Goal: Task Accomplishment & Management: Complete application form

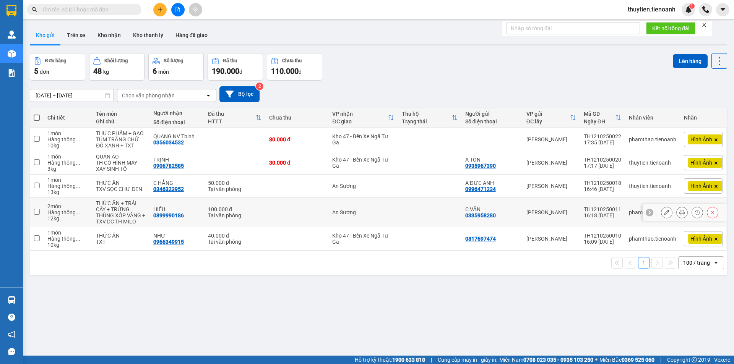
click at [373, 208] on td "An Sương" at bounding box center [363, 212] width 70 height 29
checkbox input "true"
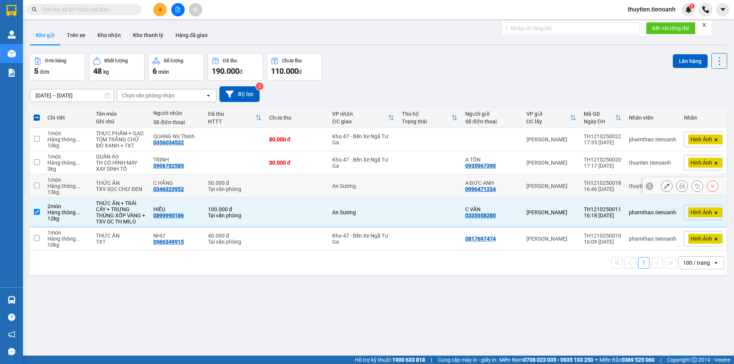
click at [370, 184] on div "An Sương" at bounding box center [363, 186] width 62 height 6
checkbox input "true"
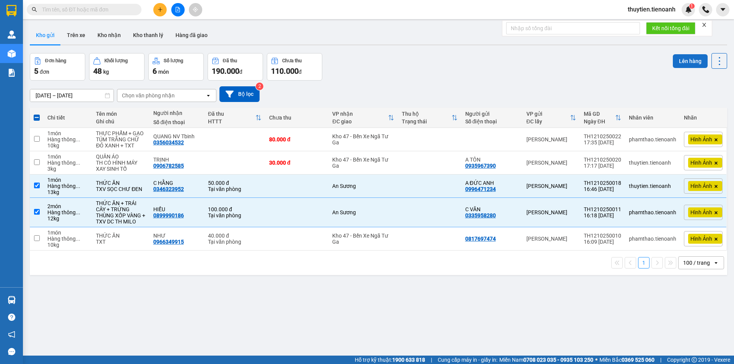
click at [673, 62] on button "Lên hàng" at bounding box center [690, 61] width 35 height 14
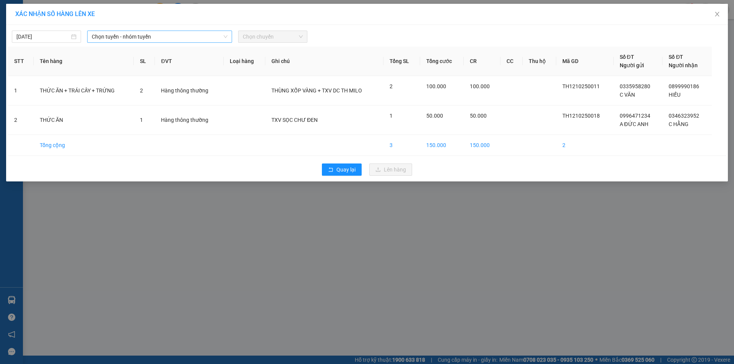
click at [121, 34] on span "Chọn tuyến - nhóm tuyến" at bounding box center [160, 36] width 136 height 11
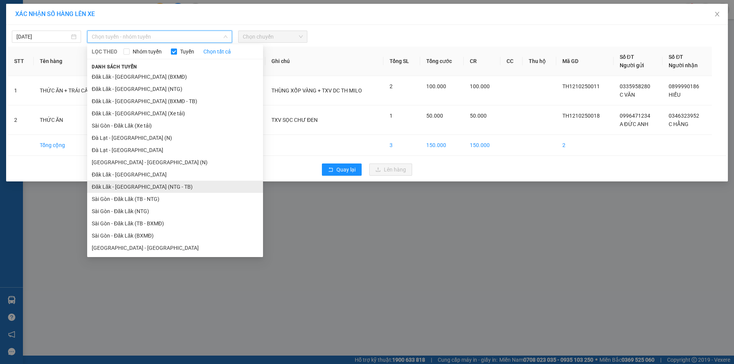
click at [122, 188] on li "Đăk Lăk - [GEOGRAPHIC_DATA] (NTG - TB)" at bounding box center [175, 187] width 176 height 12
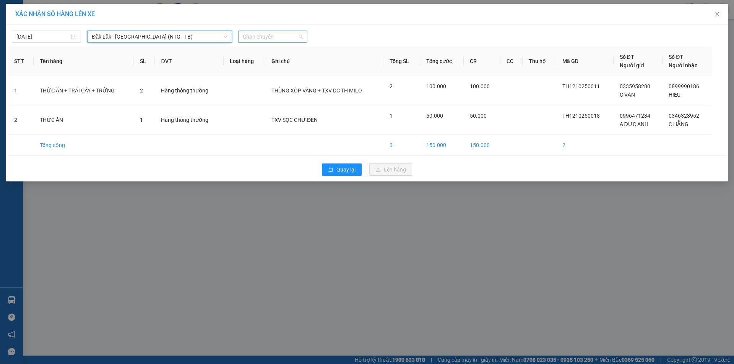
click at [262, 39] on span "Chọn chuyến" at bounding box center [273, 36] width 60 height 11
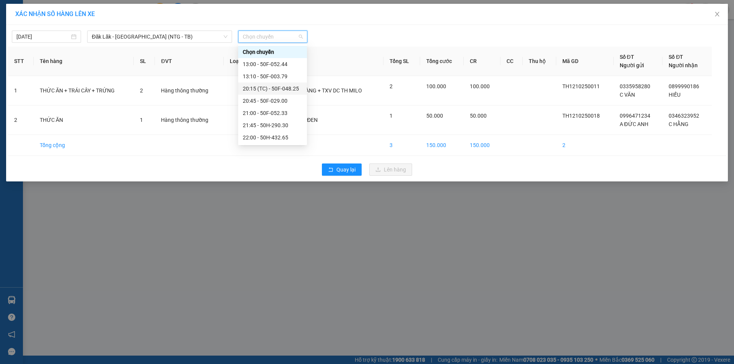
click at [269, 89] on div "20:15 (TC) - 50F-048.25" at bounding box center [273, 88] width 60 height 8
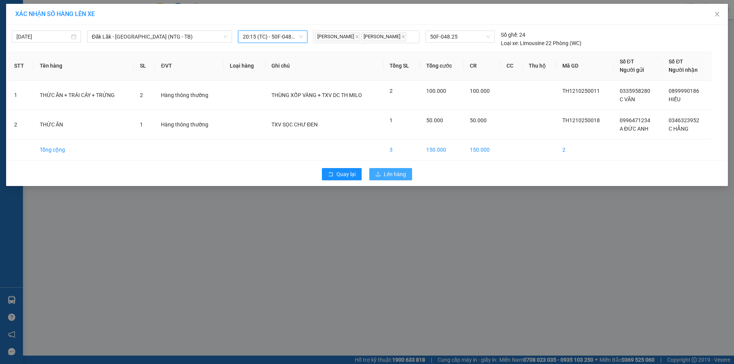
click at [390, 178] on span "Lên hàng" at bounding box center [395, 174] width 22 height 8
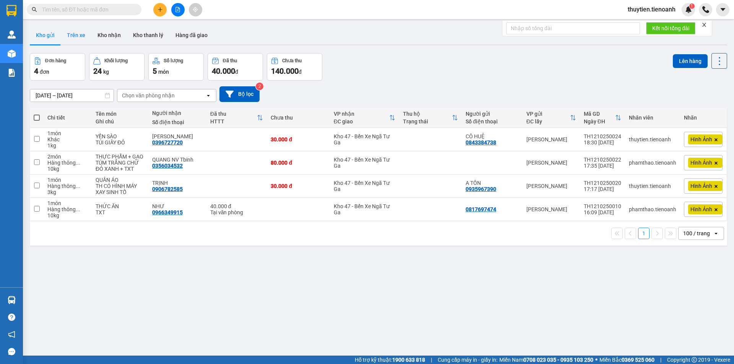
click at [74, 36] on button "Trên xe" at bounding box center [76, 35] width 31 height 18
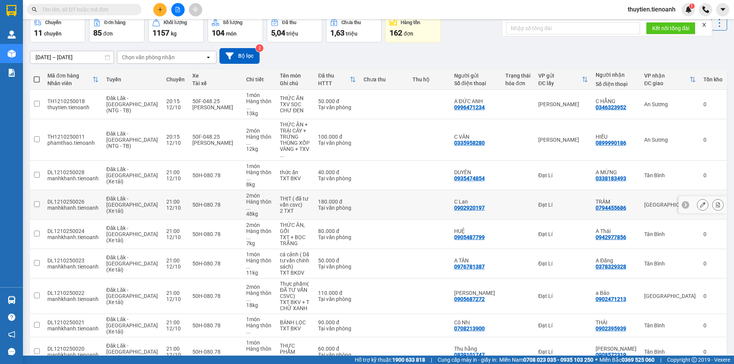
scroll to position [67, 0]
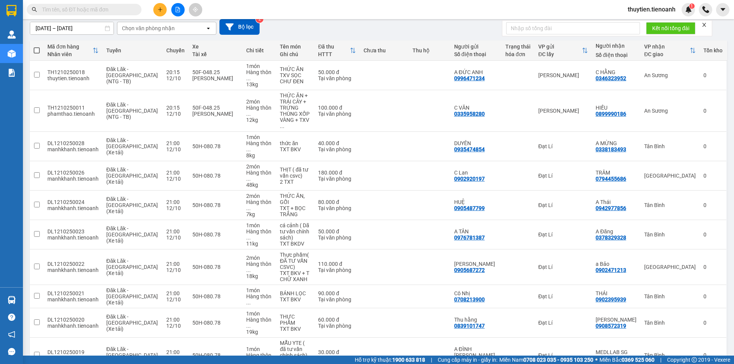
click at [689, 321] on span "100 / trang" at bounding box center [692, 320] width 28 height 8
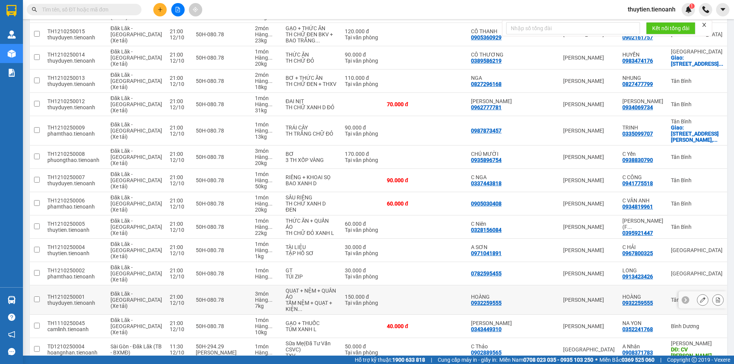
scroll to position [1452, 0]
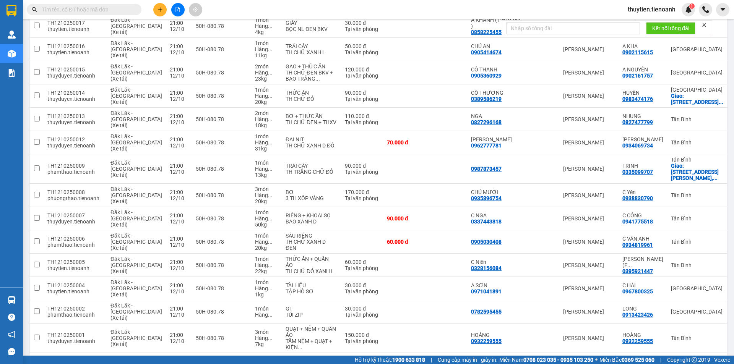
click at [122, 12] on input "text" at bounding box center [87, 9] width 90 height 8
click at [103, 15] on span at bounding box center [84, 9] width 115 height 11
click at [102, 11] on input "text" at bounding box center [87, 9] width 90 height 8
paste input "0981707941"
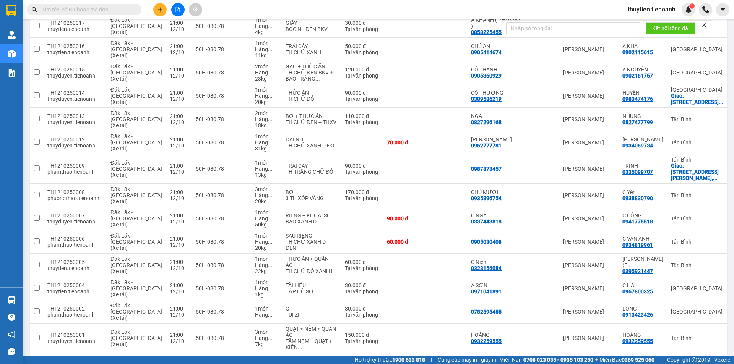
type input "0981707941"
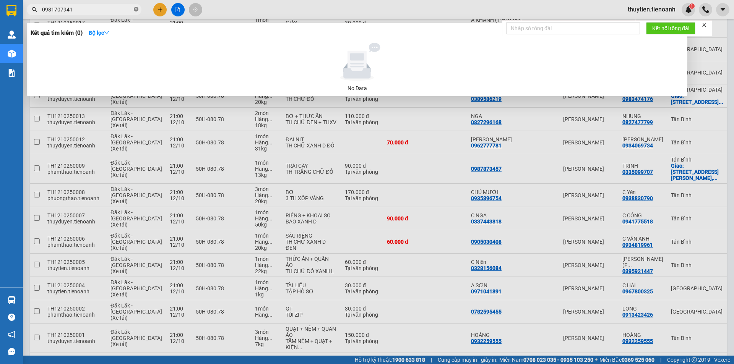
click at [136, 8] on icon "close-circle" at bounding box center [136, 9] width 5 height 5
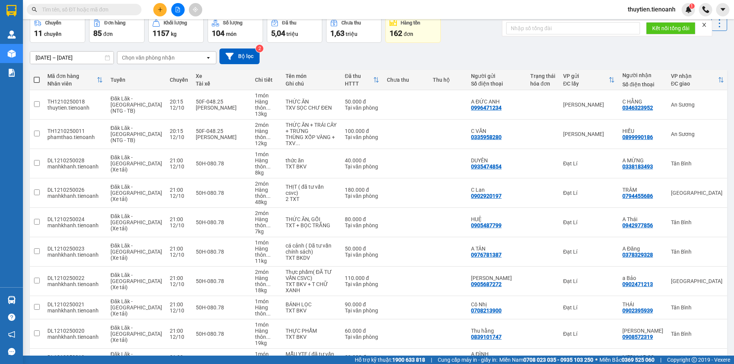
scroll to position [0, 0]
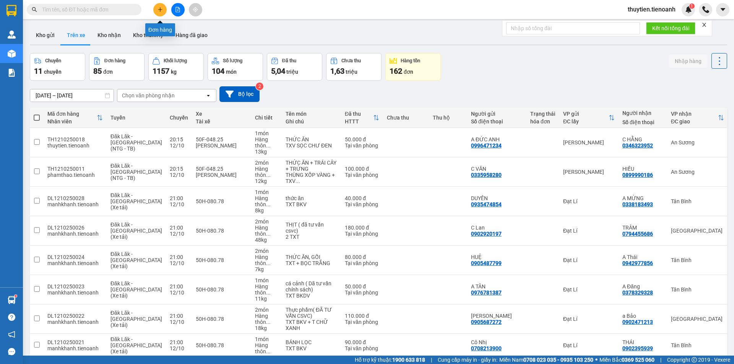
click at [160, 10] on icon "plus" at bounding box center [160, 9] width 4 height 0
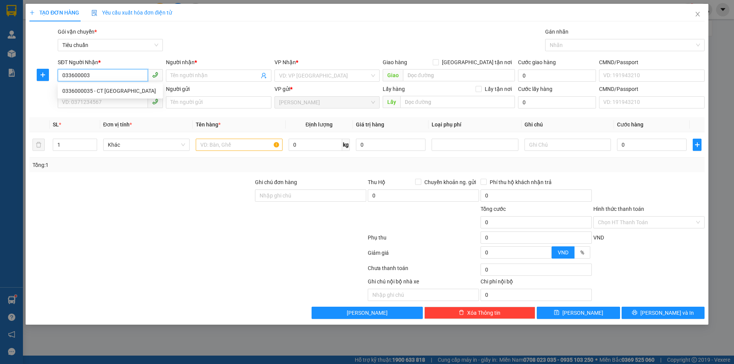
type input "0336000035"
click at [115, 92] on div "0336000035 - CT [GEOGRAPHIC_DATA]" at bounding box center [110, 91] width 96 height 8
type input "CT VIỆT THIÊN"
checkbox input "true"
type input "[STREET_ADDRESS]"
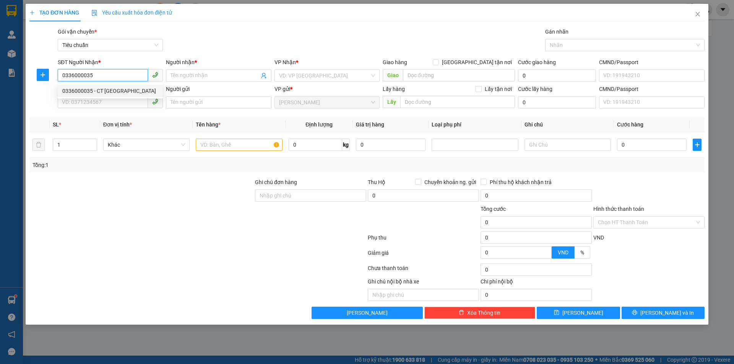
type input "60.000"
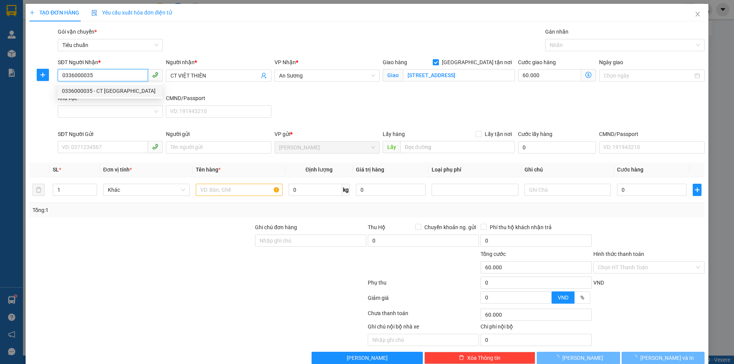
type input "90.000"
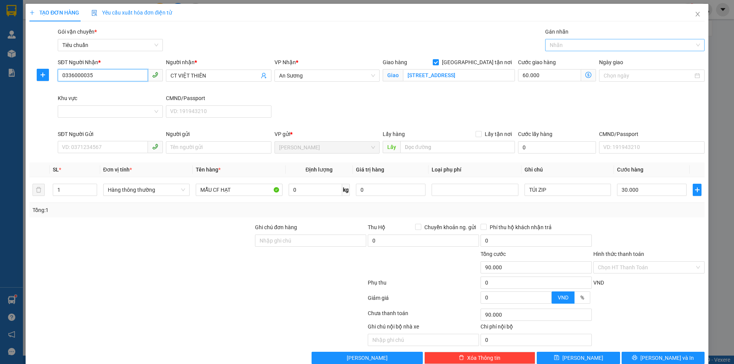
drag, startPoint x: 561, startPoint y: 42, endPoint x: 548, endPoint y: 51, distance: 15.1
click at [559, 42] on div at bounding box center [621, 45] width 148 height 9
type input "0336000035"
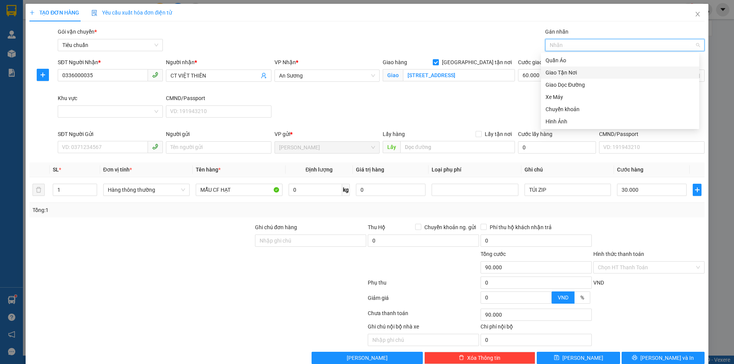
click at [559, 71] on div "Giao Tận Nơi" at bounding box center [619, 72] width 149 height 8
click at [122, 114] on input "Khu vực" at bounding box center [107, 111] width 91 height 11
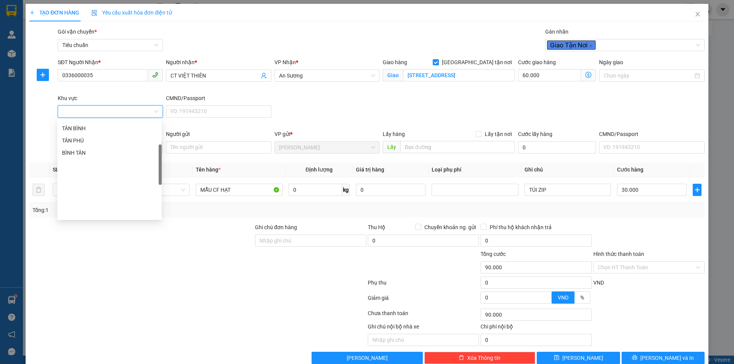
scroll to position [81, 0]
click at [80, 193] on div "QUẬN 12" at bounding box center [109, 192] width 95 height 8
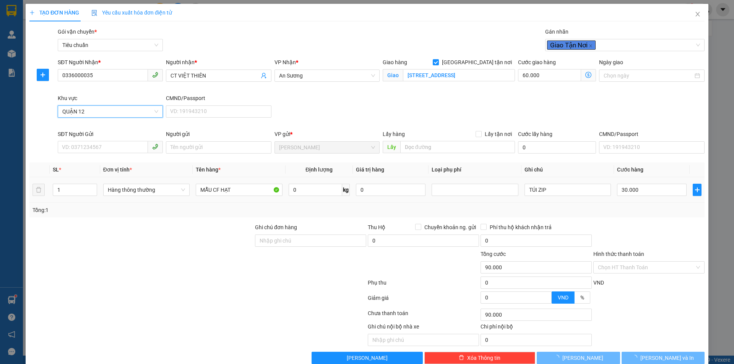
type input "30.000"
type input "0"
click at [302, 190] on input "0" at bounding box center [316, 190] width 54 height 12
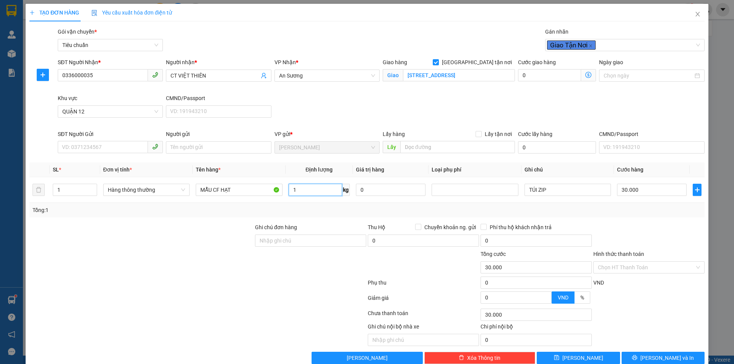
type input "1"
click at [586, 76] on icon "dollar-circle" at bounding box center [588, 75] width 6 height 6
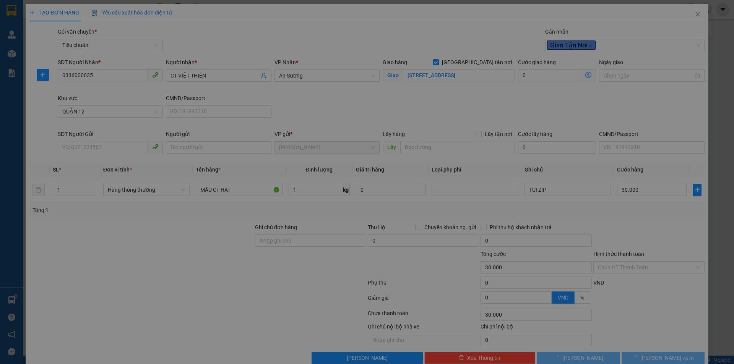
type input "110.000"
type input "80.000"
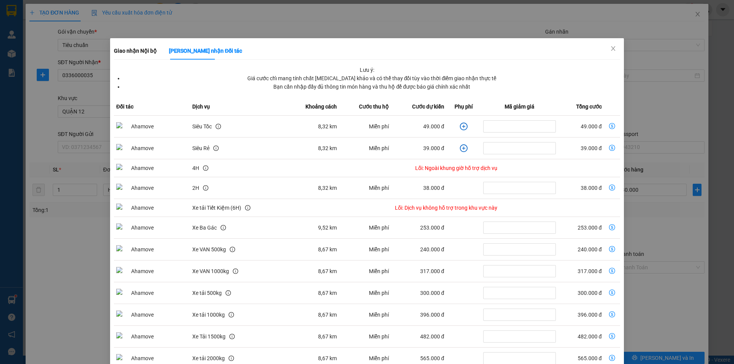
drag, startPoint x: 375, startPoint y: 122, endPoint x: 371, endPoint y: 119, distance: 4.4
click at [371, 119] on td "Miễn phí" at bounding box center [365, 127] width 52 height 22
click at [612, 49] on span "Close" at bounding box center [612, 48] width 21 height 21
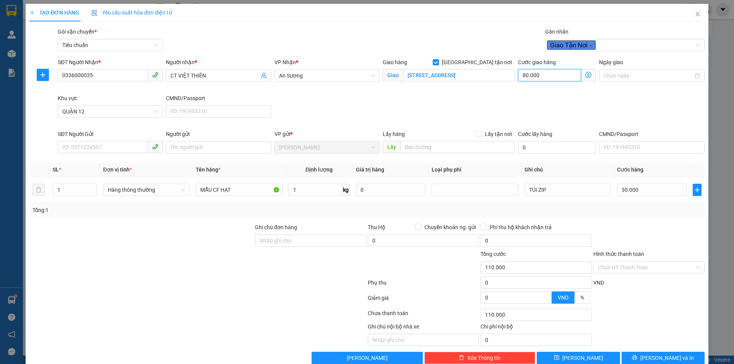
click at [541, 78] on input "80.000" at bounding box center [549, 75] width 63 height 12
type input "30.006"
type input "6"
type input "30.060"
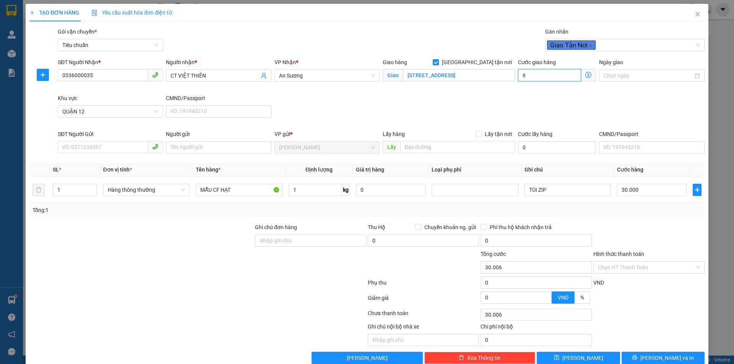
type input "30.060"
type input "60"
type input "90.000"
type input "60.000"
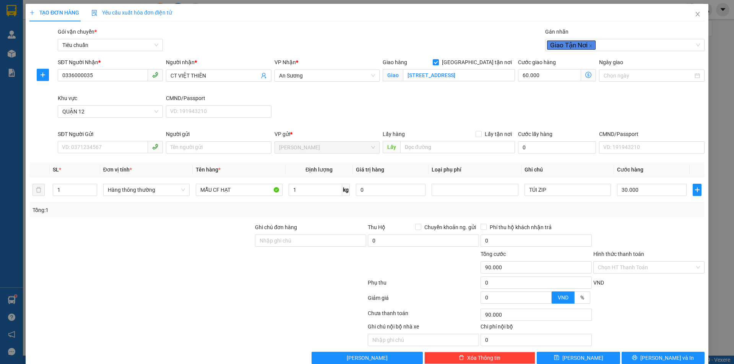
click at [552, 92] on div "Cước giao hàng 60.000 Giao nhận Nội bộ Giao nhận Đối tác Lưu ý: Giá cước chỉ ma…" at bounding box center [556, 76] width 81 height 36
click at [619, 270] on input "Hình thức thanh toán" at bounding box center [646, 267] width 97 height 11
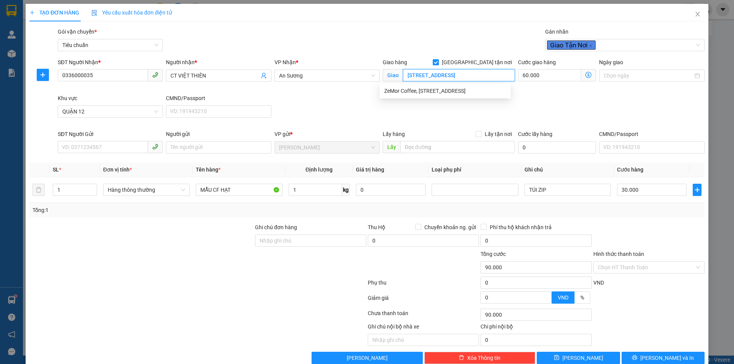
scroll to position [0, 31]
drag, startPoint x: 405, startPoint y: 76, endPoint x: 598, endPoint y: 65, distance: 193.7
click at [598, 65] on div "SĐT Người Nhận * 0336000035 Người nhận * CT VIỆT THIÊN VP Nhận * An Sương Giao …" at bounding box center [381, 94] width 650 height 72
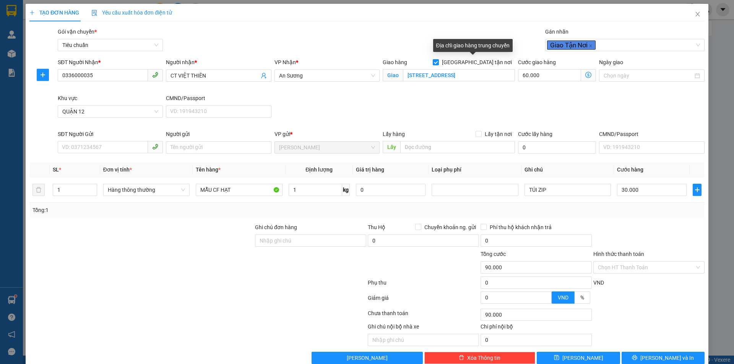
click at [438, 63] on input "[GEOGRAPHIC_DATA] tận nơi" at bounding box center [435, 61] width 5 height 5
checkbox input "false"
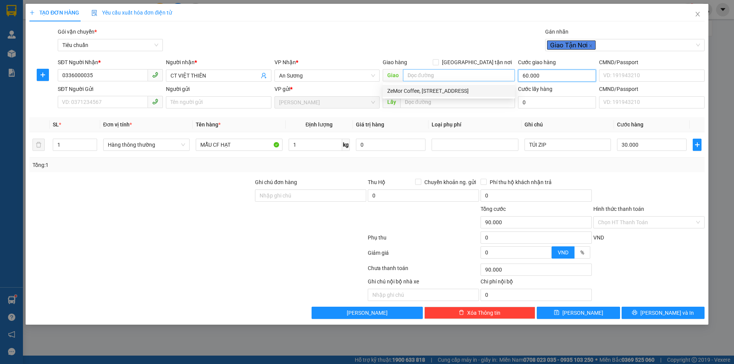
type input "0"
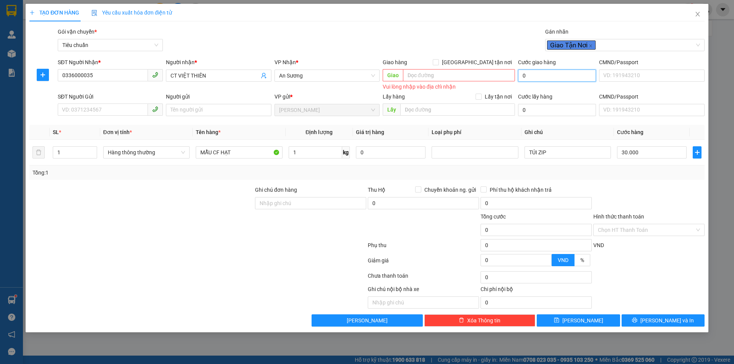
type input "30.000"
click at [591, 46] on icon "close" at bounding box center [591, 46] width 4 height 4
click at [307, 76] on span "An Sương" at bounding box center [327, 75] width 96 height 11
type input "0"
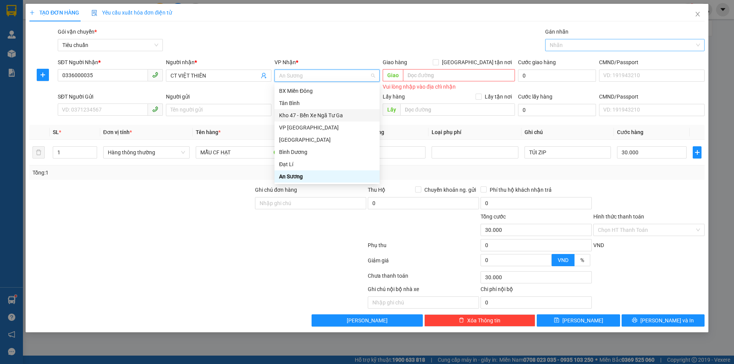
click at [303, 114] on div "Kho 47 - Bến Xe Ngã Tư Ga" at bounding box center [327, 115] width 96 height 8
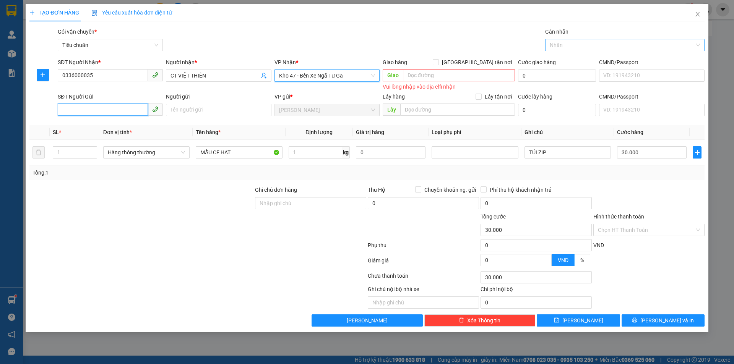
click at [123, 110] on input "SĐT Người Gửi" at bounding box center [103, 110] width 90 height 12
click at [92, 122] on div "0905172489 - C CHI" at bounding box center [110, 125] width 96 height 8
type input "0905172489"
type input "C CHI"
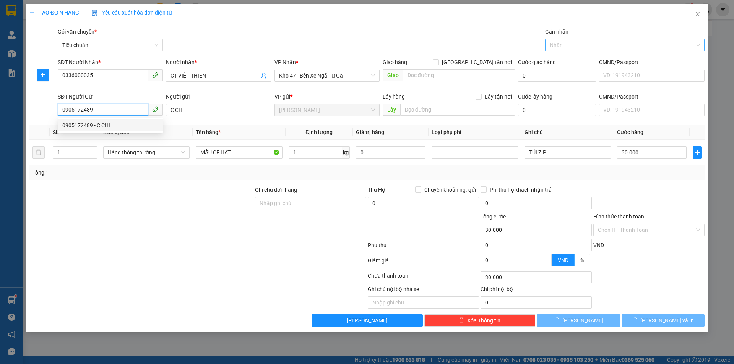
type input "0"
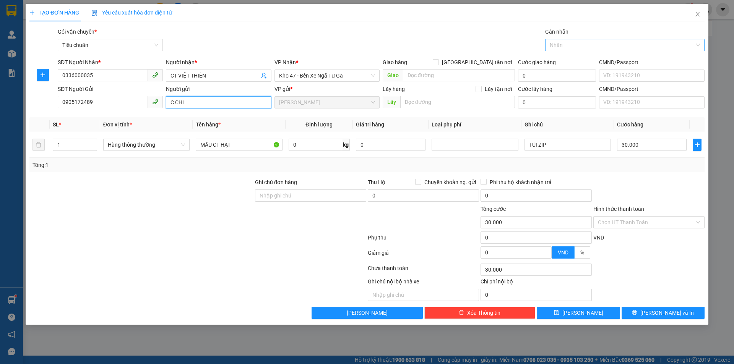
drag, startPoint x: 207, startPoint y: 105, endPoint x: 171, endPoint y: 105, distance: 35.9
click at [171, 105] on input "C CHI" at bounding box center [218, 102] width 105 height 12
type input "CTY VIỆT LÀO"
drag, startPoint x: 177, startPoint y: 208, endPoint x: 179, endPoint y: 202, distance: 6.3
click at [177, 207] on div at bounding box center [142, 218] width 226 height 27
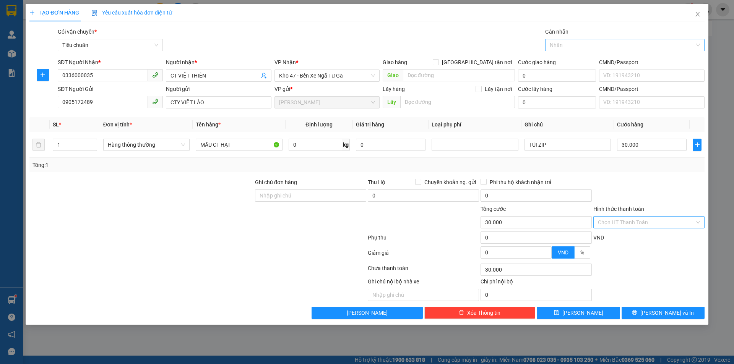
click at [619, 222] on input "Hình thức thanh toán" at bounding box center [646, 222] width 97 height 11
click at [615, 237] on div "Tại văn phòng" at bounding box center [649, 238] width 102 height 8
type input "0"
click at [656, 310] on span "[PERSON_NAME] và In" at bounding box center [667, 313] width 54 height 8
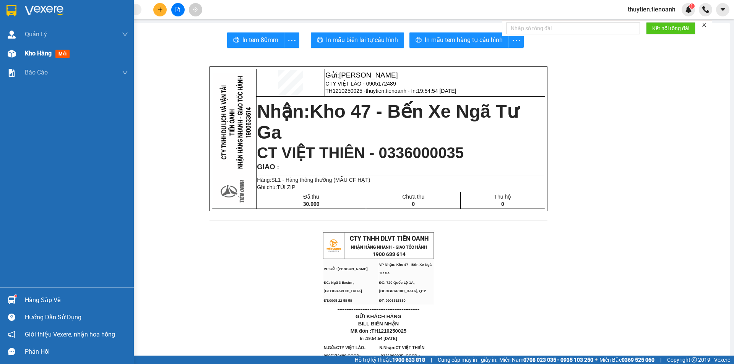
click at [18, 56] on div at bounding box center [11, 53] width 13 height 13
click at [34, 53] on span "Kho hàng" at bounding box center [38, 53] width 27 height 7
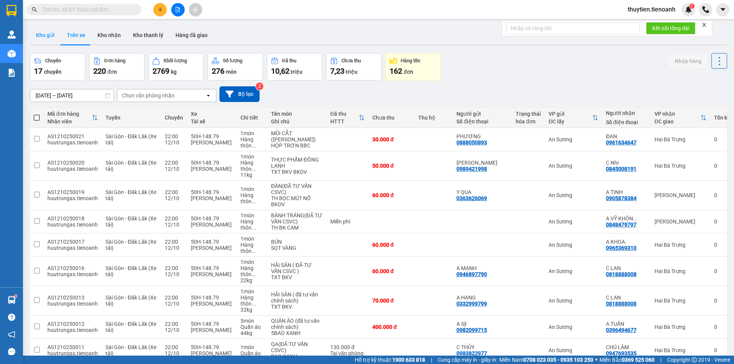
click at [44, 37] on button "Kho gửi" at bounding box center [45, 35] width 31 height 18
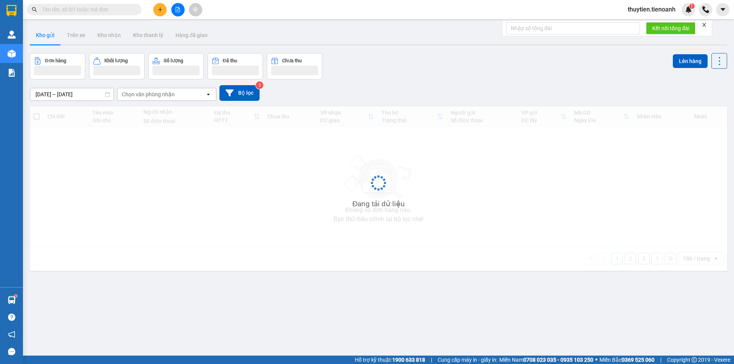
click at [44, 37] on button "Kho gửi" at bounding box center [45, 35] width 31 height 18
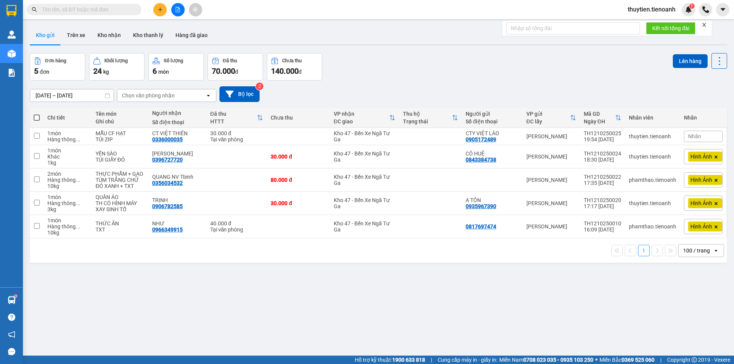
click at [63, 9] on input "text" at bounding box center [87, 9] width 90 height 8
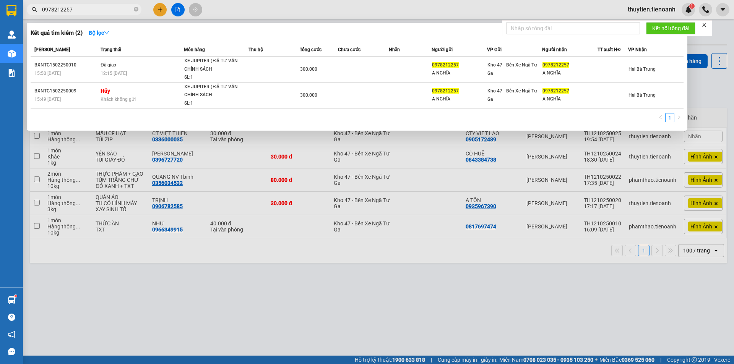
type input "0978212257"
click at [160, 11] on div at bounding box center [367, 182] width 734 height 364
click at [92, 4] on span "0978212257" at bounding box center [84, 9] width 115 height 11
click at [161, 11] on div at bounding box center [367, 182] width 734 height 364
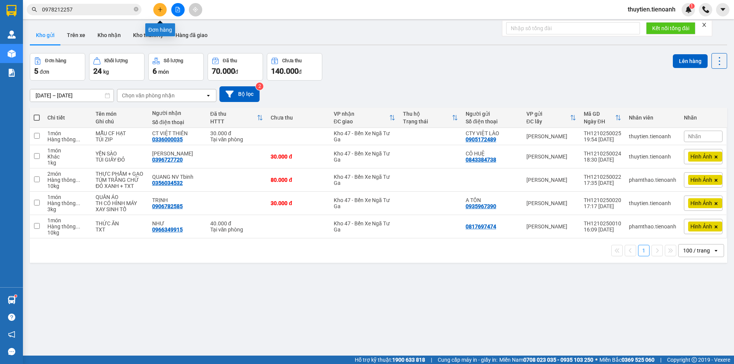
click at [162, 11] on icon "plus" at bounding box center [159, 9] width 5 height 5
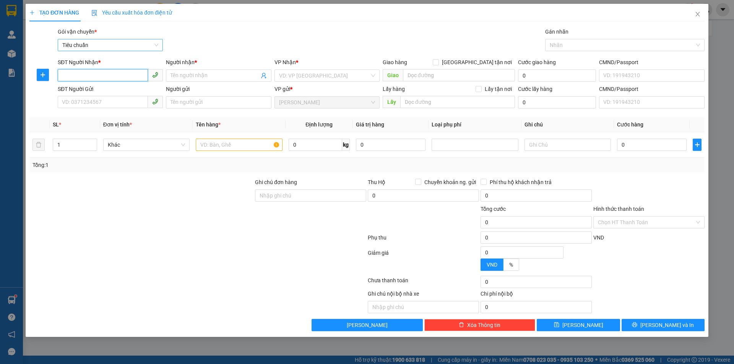
drag, startPoint x: 131, startPoint y: 43, endPoint x: 135, endPoint y: 48, distance: 6.3
click at [130, 47] on span "Tiêu chuẩn" at bounding box center [110, 44] width 96 height 11
drag, startPoint x: 221, startPoint y: 30, endPoint x: 167, endPoint y: 5, distance: 59.2
click at [213, 24] on div "TẠO ĐƠN HÀNG Yêu cầu xuất hóa đơn điện tử Transit Pickup Surcharge Ids Transit …" at bounding box center [366, 168] width 675 height 328
click at [699, 13] on icon "close" at bounding box center [698, 14] width 6 height 6
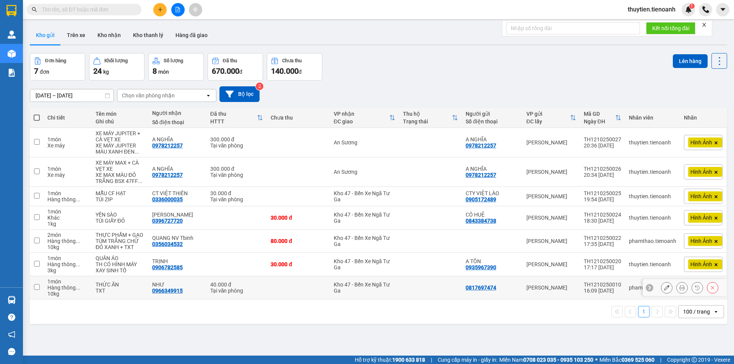
click at [402, 285] on td at bounding box center [430, 287] width 63 height 23
checkbox input "true"
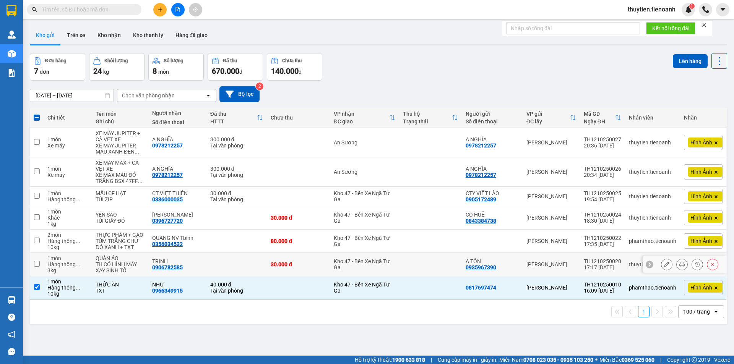
click at [399, 264] on td at bounding box center [430, 264] width 63 height 23
checkbox input "true"
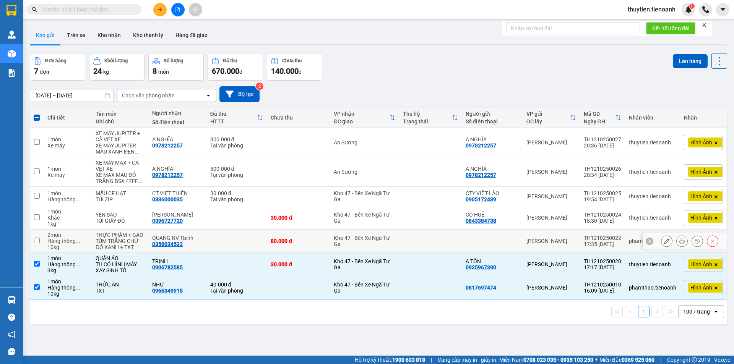
drag, startPoint x: 398, startPoint y: 245, endPoint x: 398, endPoint y: 227, distance: 18.4
click at [399, 244] on td at bounding box center [430, 241] width 63 height 23
checkbox input "true"
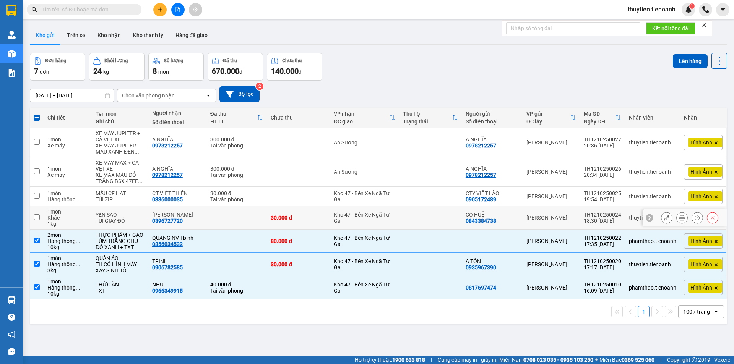
drag, startPoint x: 398, startPoint y: 220, endPoint x: 397, endPoint y: 216, distance: 4.2
click at [399, 217] on td at bounding box center [430, 217] width 63 height 23
checkbox input "true"
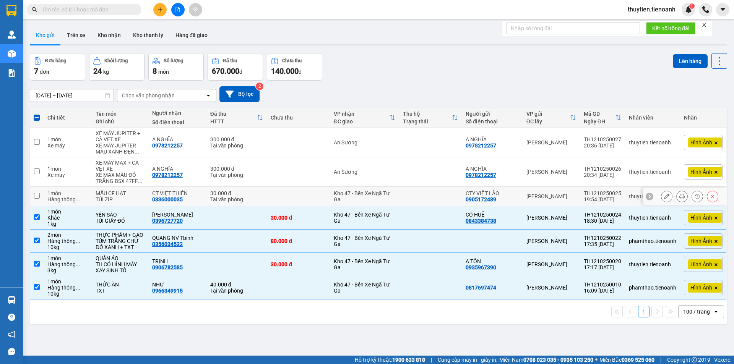
click at [399, 198] on td at bounding box center [430, 196] width 63 height 19
checkbox input "true"
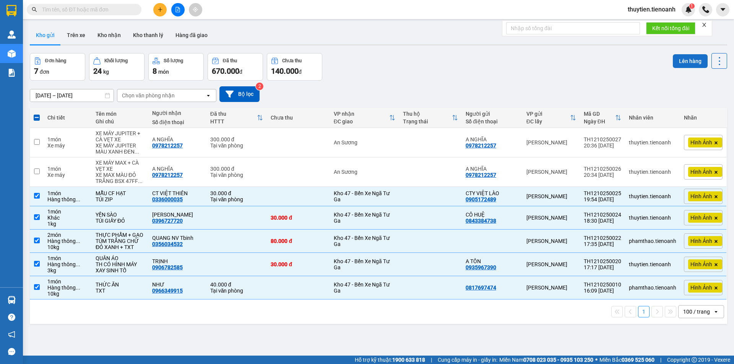
click at [674, 57] on button "Lên hàng" at bounding box center [690, 61] width 35 height 14
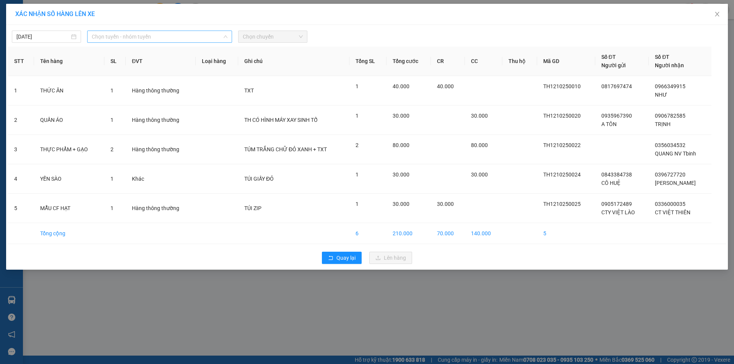
click at [149, 38] on span "Chọn tuyến - nhóm tuyến" at bounding box center [160, 36] width 136 height 11
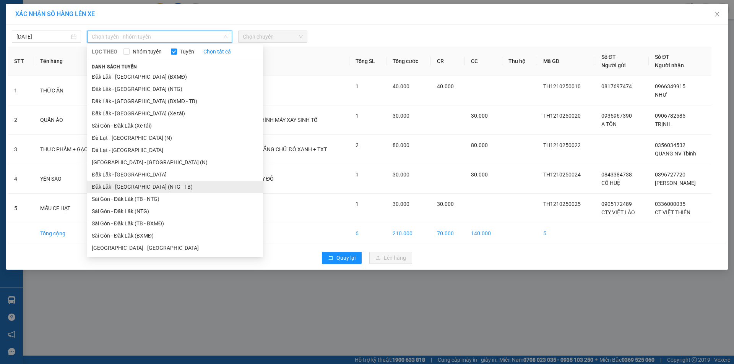
click at [127, 188] on li "Đăk Lăk - [GEOGRAPHIC_DATA] (NTG - TB)" at bounding box center [175, 187] width 176 height 12
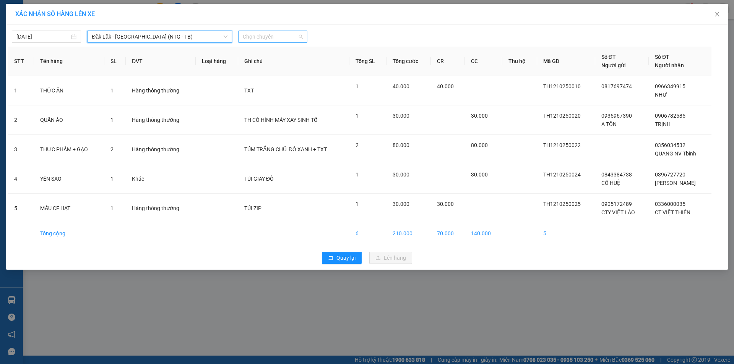
click at [253, 34] on span "Chọn chuyến" at bounding box center [273, 36] width 60 height 11
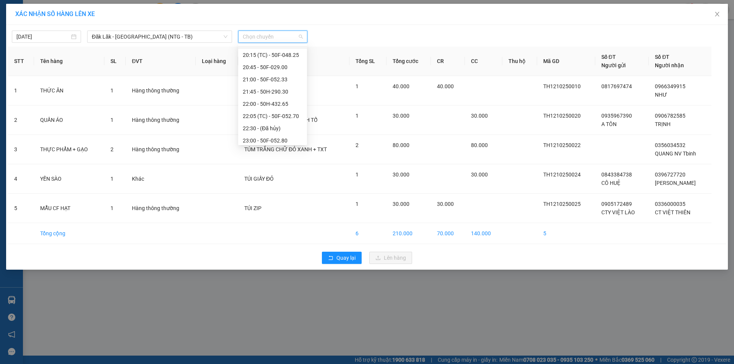
scroll to position [37, 0]
click at [286, 115] on div "22:05 (TC) - 50F-052.70" at bounding box center [273, 113] width 60 height 8
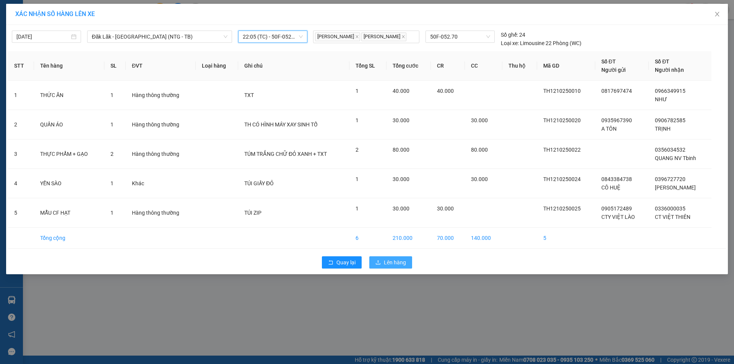
click at [389, 267] on span "Lên hàng" at bounding box center [395, 262] width 22 height 8
